Goal: Obtain resource: Download file/media

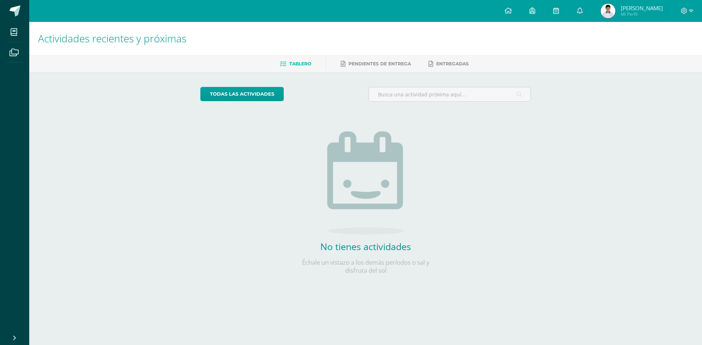
click at [645, 11] on span "[PERSON_NAME]" at bounding box center [642, 7] width 42 height 7
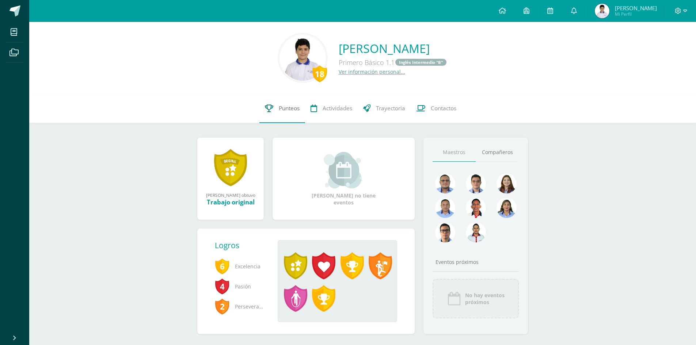
click at [276, 106] on link "Punteos" at bounding box center [283, 108] width 46 height 29
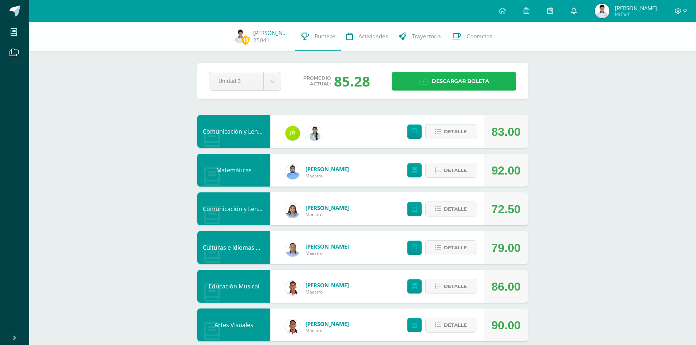
click at [469, 80] on span "Descargar boleta" at bounding box center [460, 81] width 57 height 18
